Goal: Navigation & Orientation: Find specific page/section

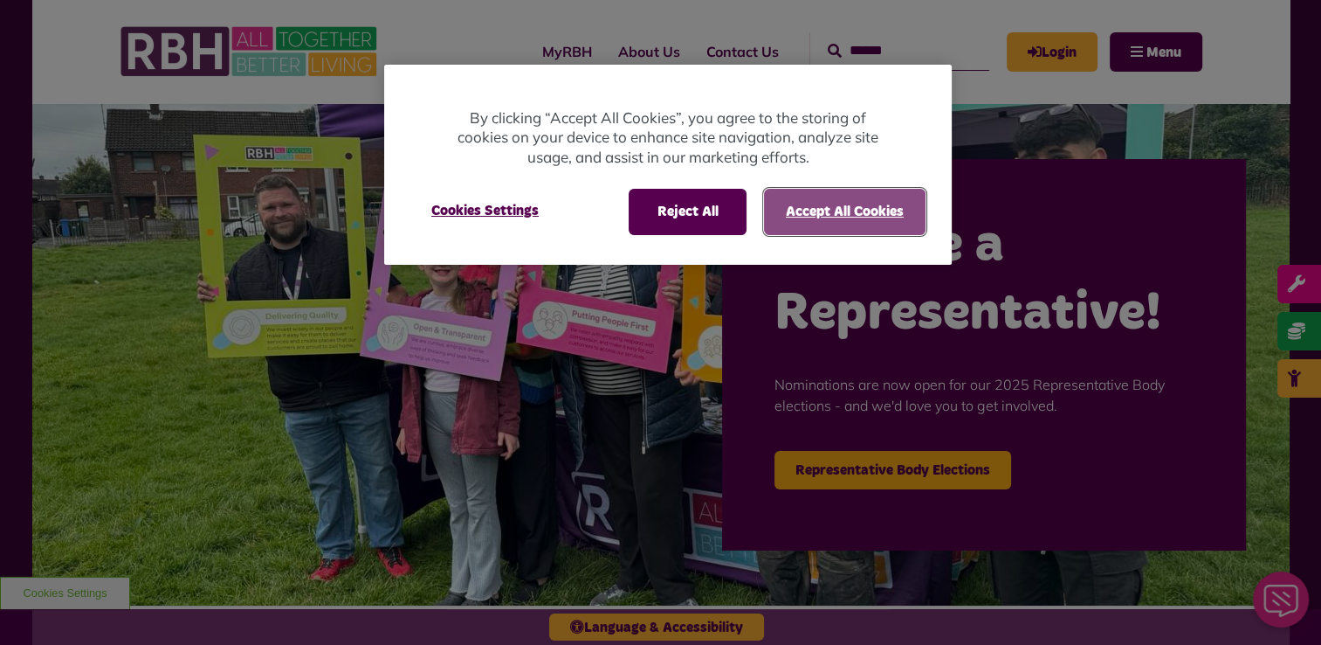
click at [835, 205] on button "Accept All Cookies" at bounding box center [845, 211] width 162 height 45
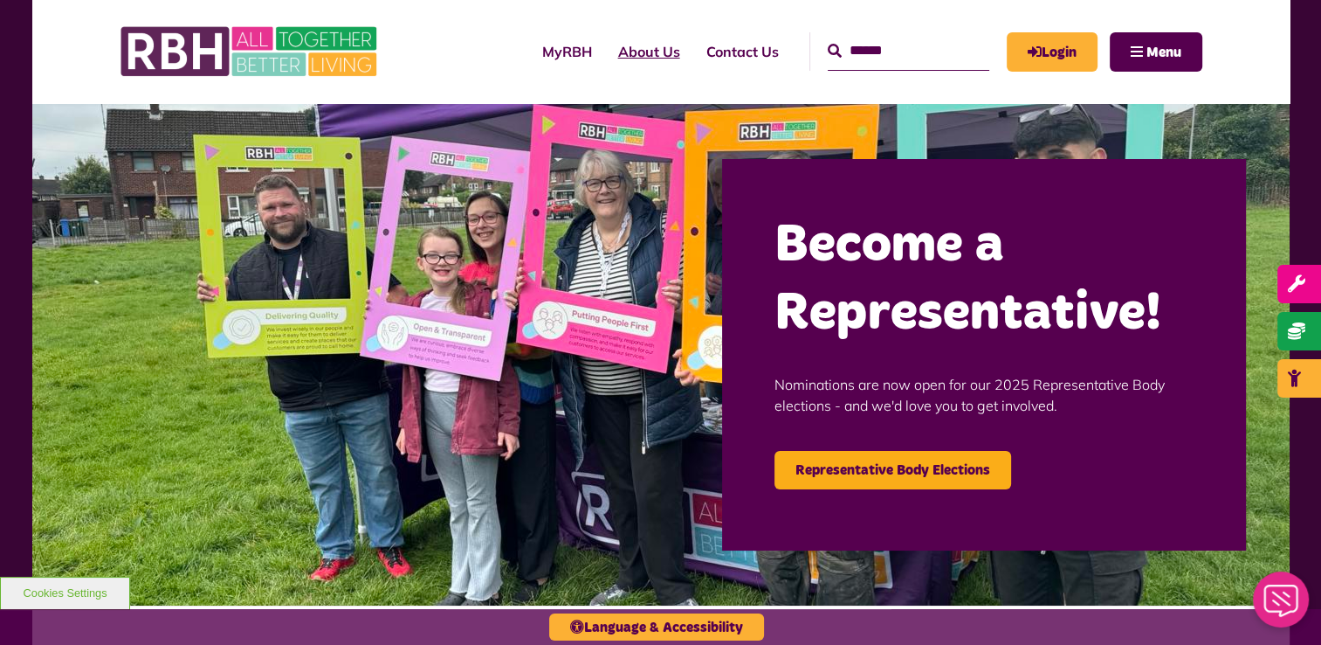
click at [648, 52] on link "About Us" at bounding box center [649, 51] width 88 height 47
